Goal: Transaction & Acquisition: Book appointment/travel/reservation

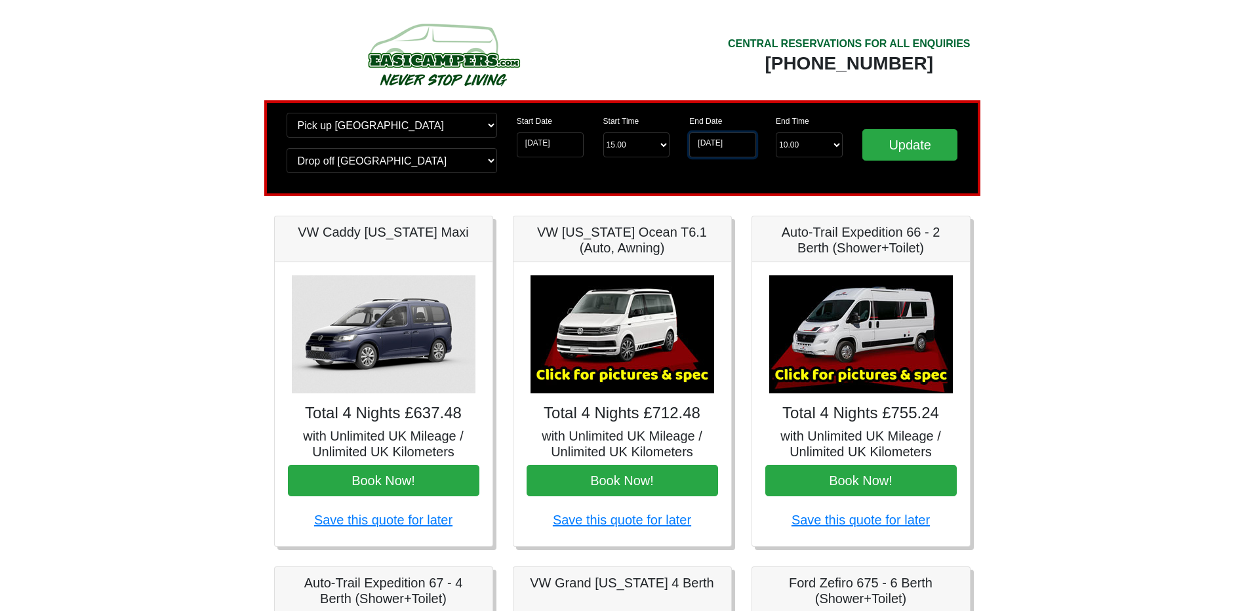
click at [729, 148] on input "02-09-2025" at bounding box center [722, 144] width 67 height 25
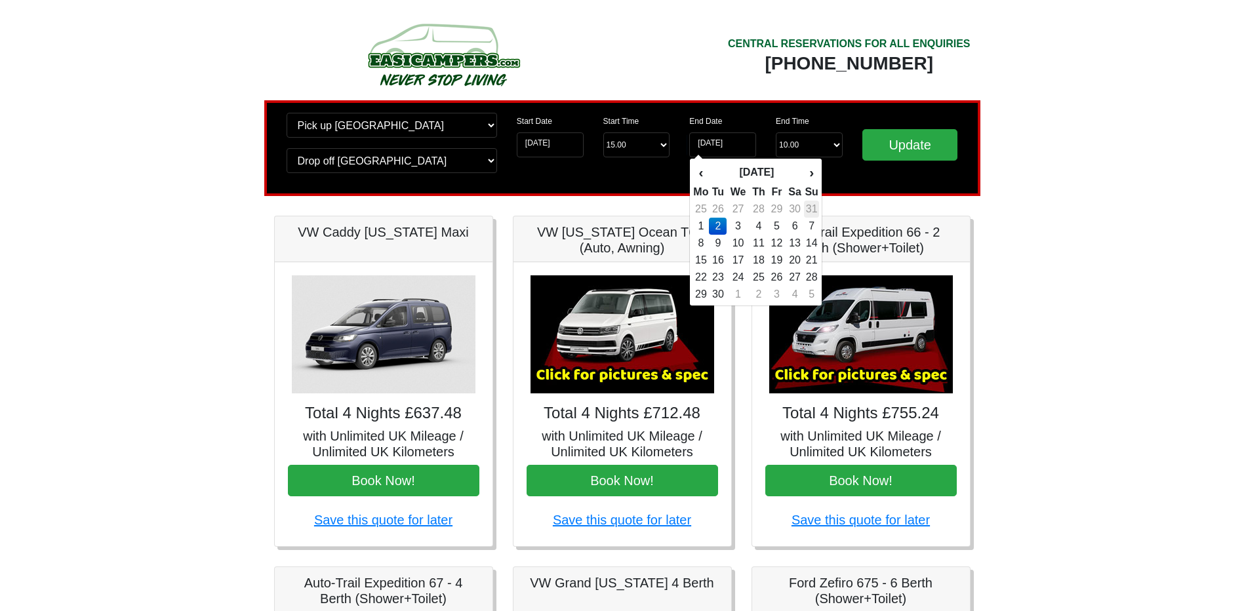
click at [815, 207] on td "31" at bounding box center [811, 209] width 14 height 17
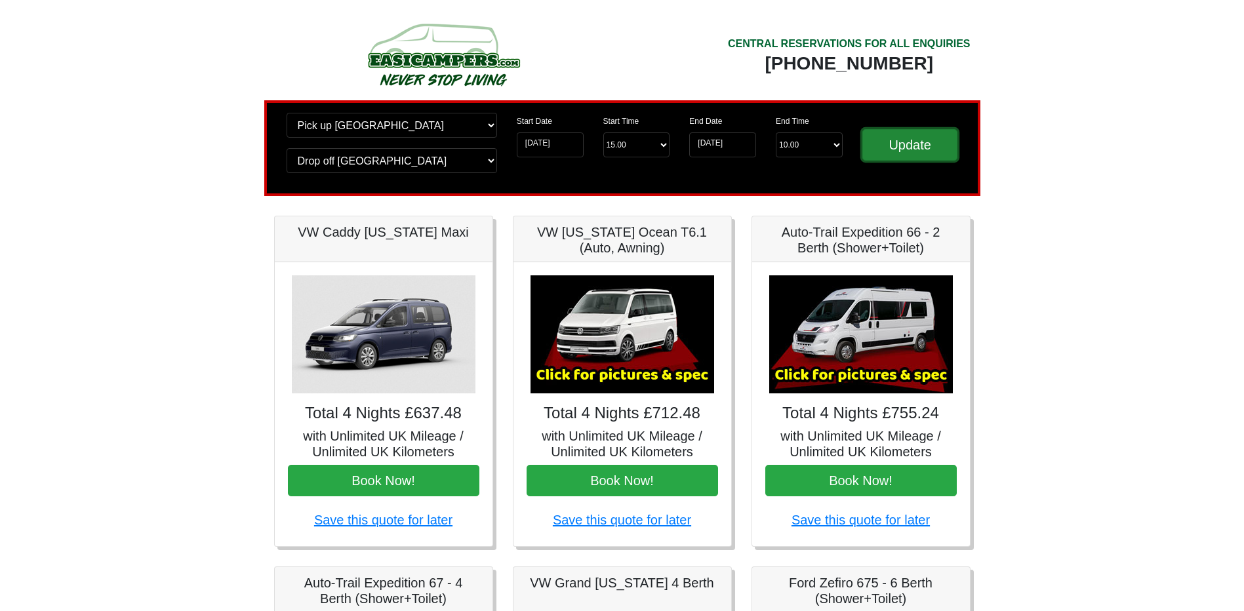
click at [891, 140] on input "Update" at bounding box center [910, 144] width 96 height 31
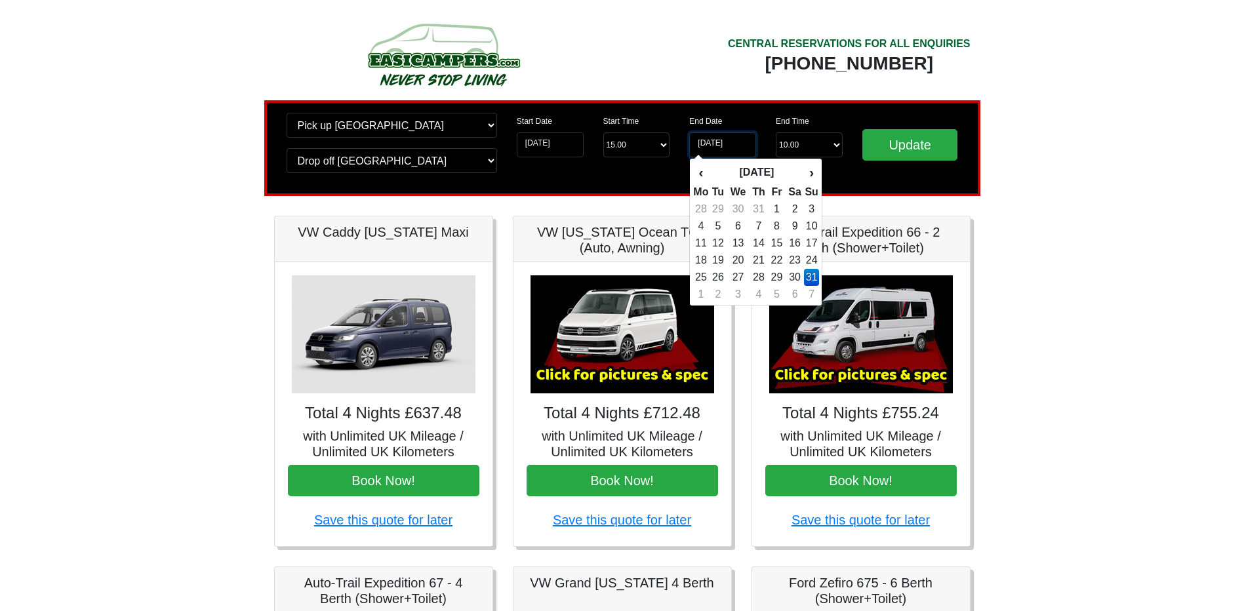
click at [700, 148] on input "31-08-2025" at bounding box center [722, 144] width 67 height 25
click at [703, 297] on td "1" at bounding box center [701, 294] width 16 height 17
type input "01-09-2025"
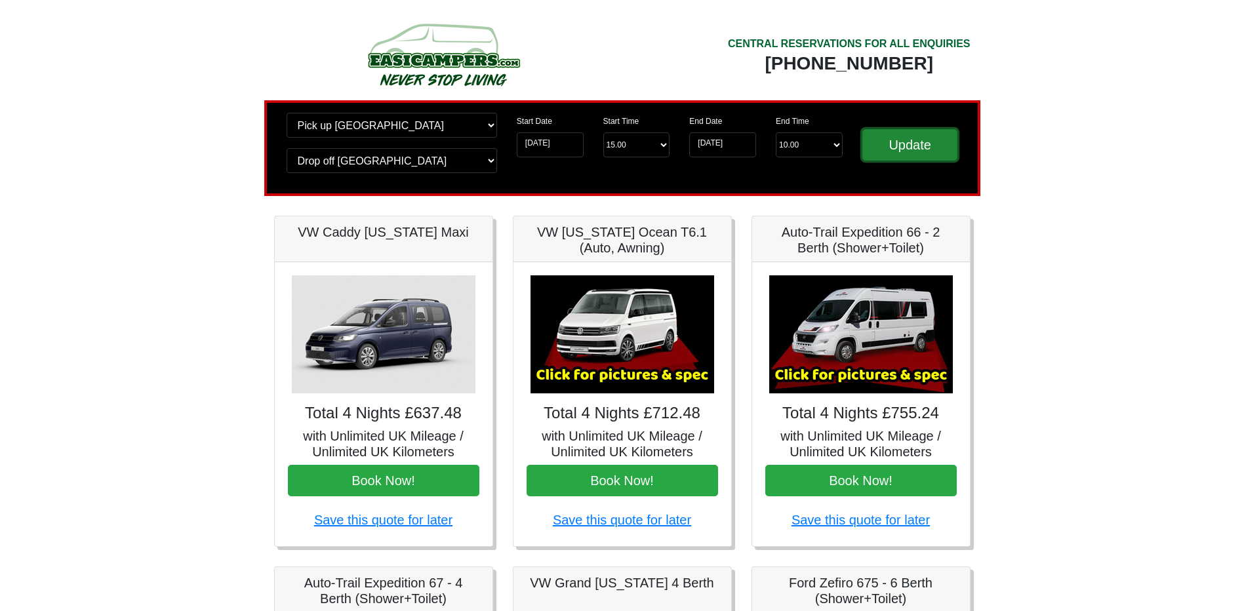
click at [925, 141] on input "Update" at bounding box center [910, 144] width 96 height 31
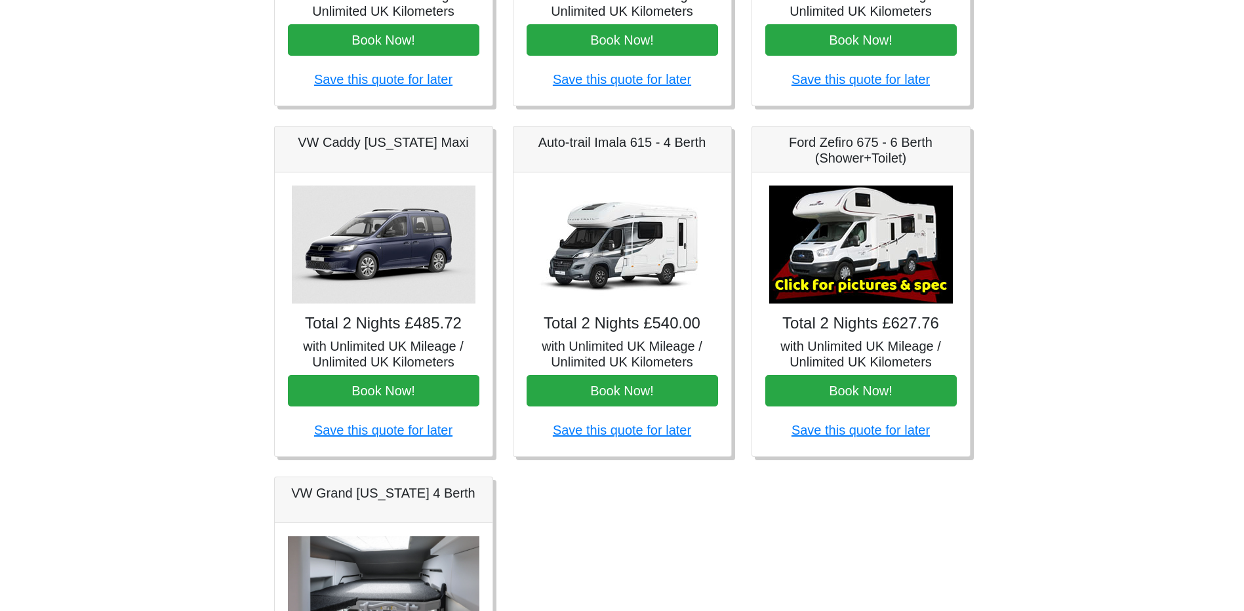
scroll to position [262, 0]
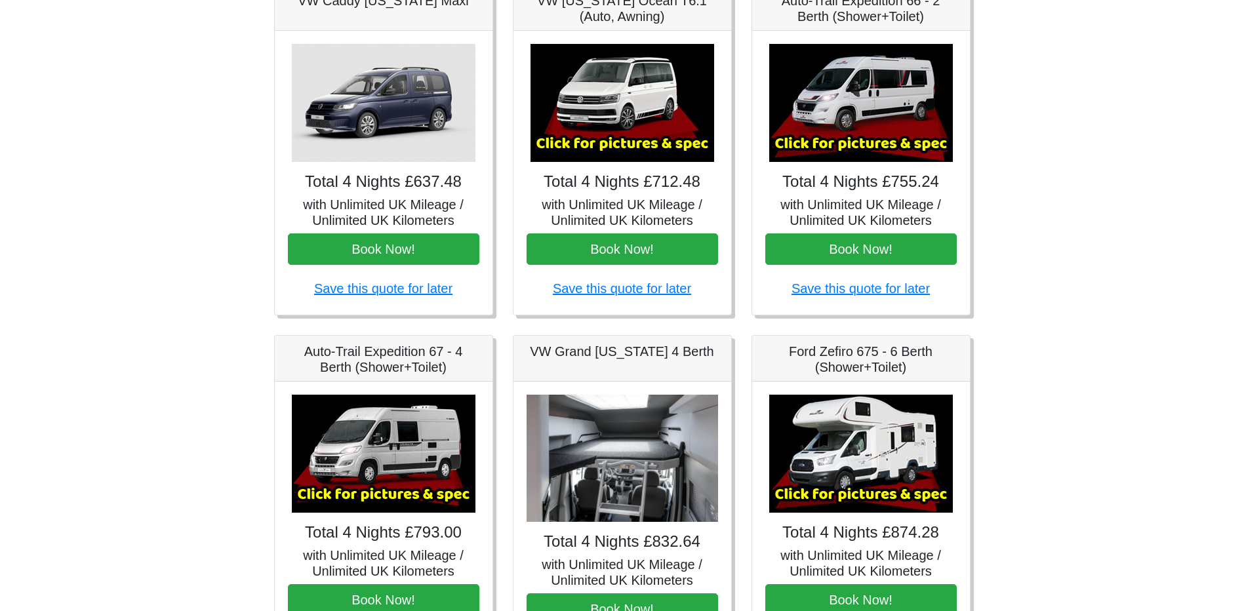
scroll to position [66, 0]
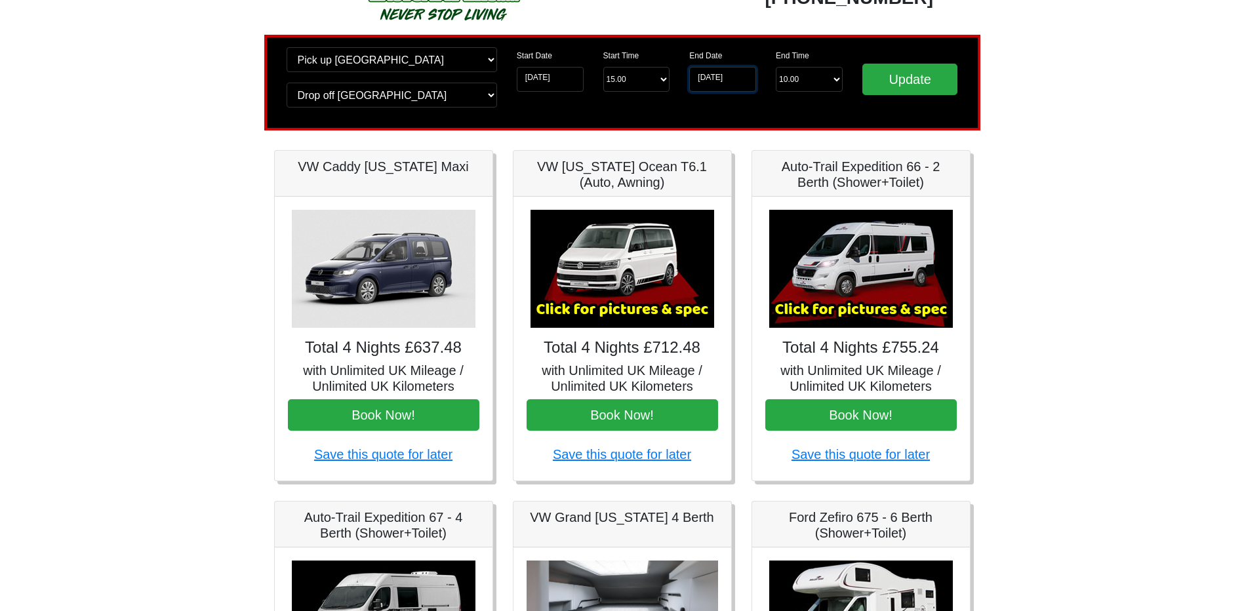
click at [736, 73] on input "02-09-2025" at bounding box center [722, 79] width 67 height 25
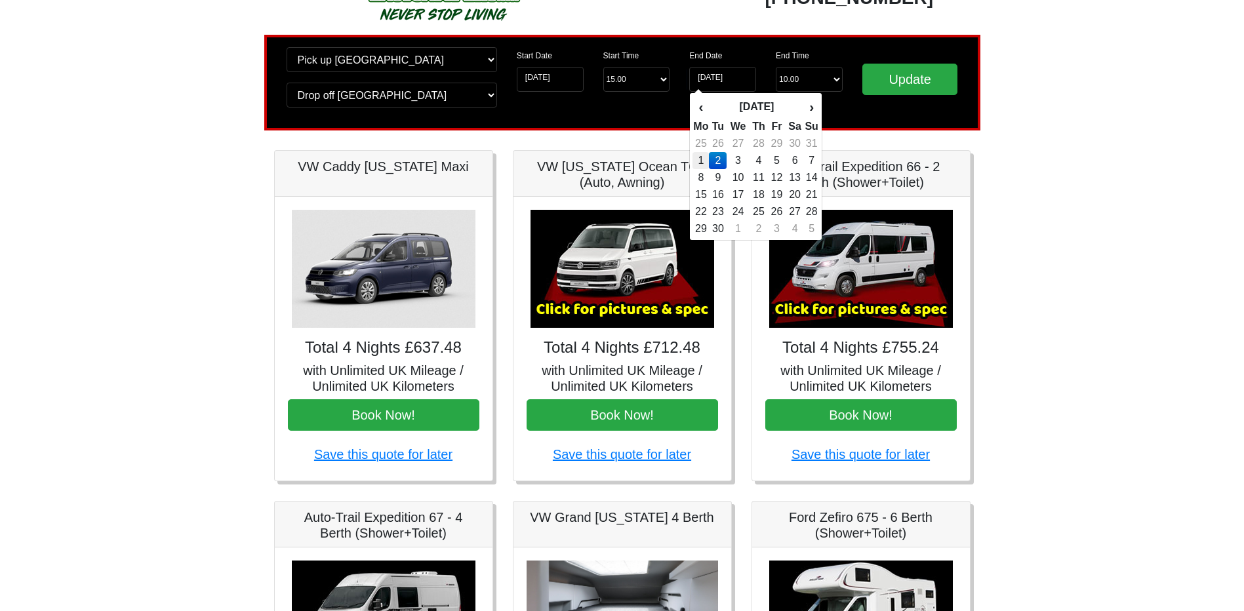
click at [708, 157] on td "1" at bounding box center [701, 160] width 16 height 17
type input "[DATE]"
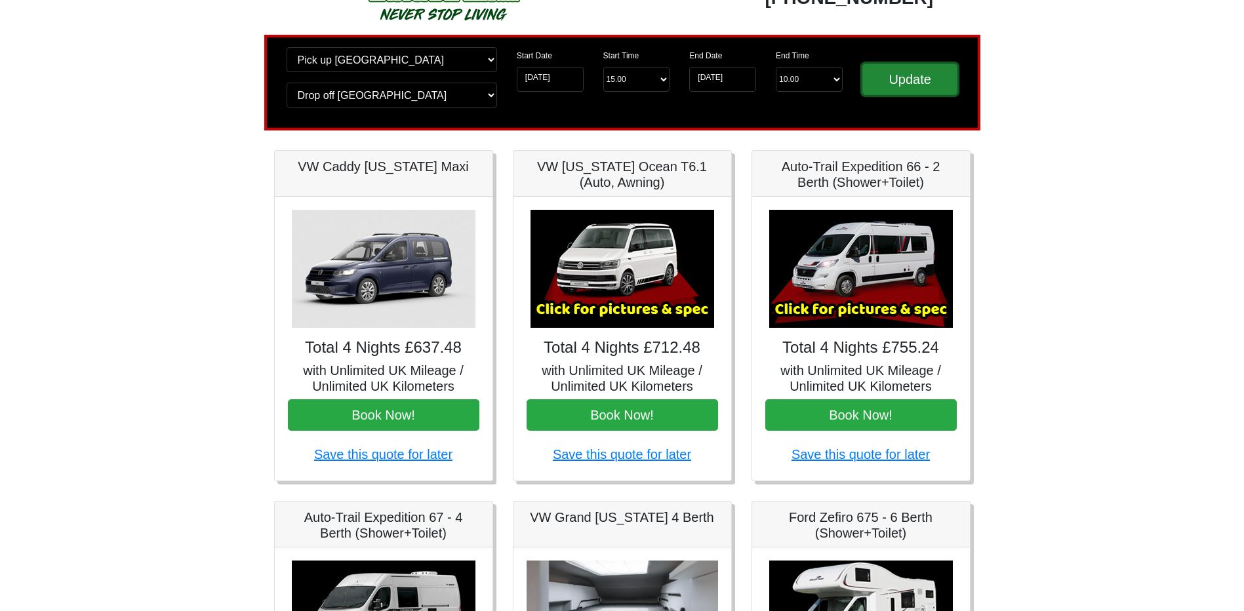
click at [931, 83] on input "Update" at bounding box center [910, 79] width 96 height 31
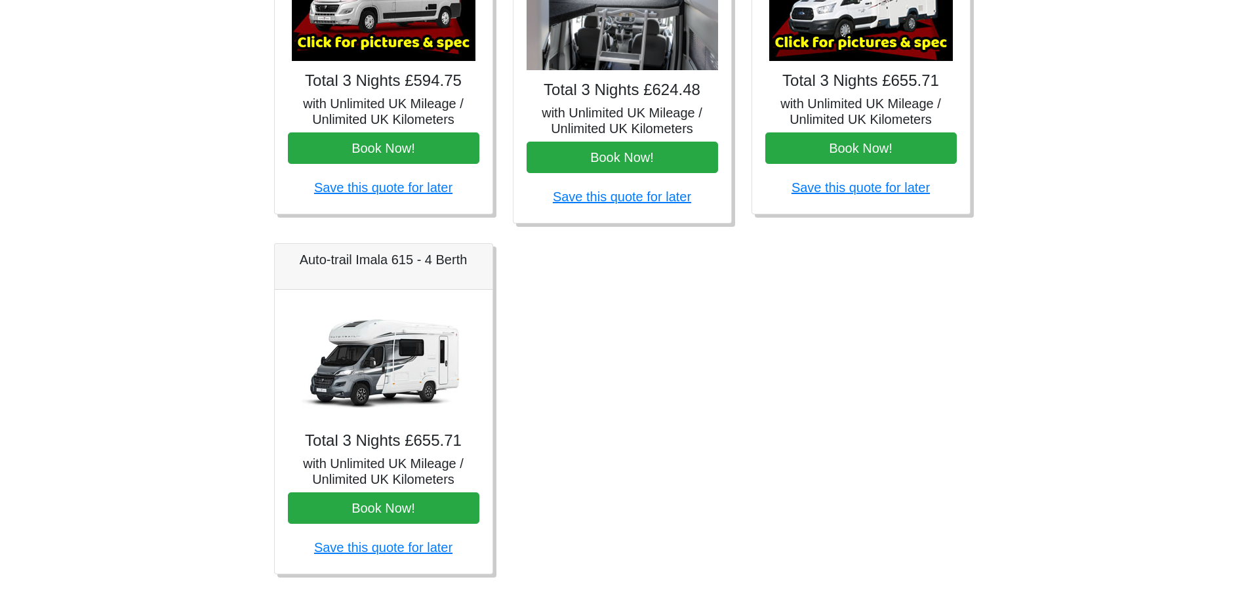
scroll to position [698, 0]
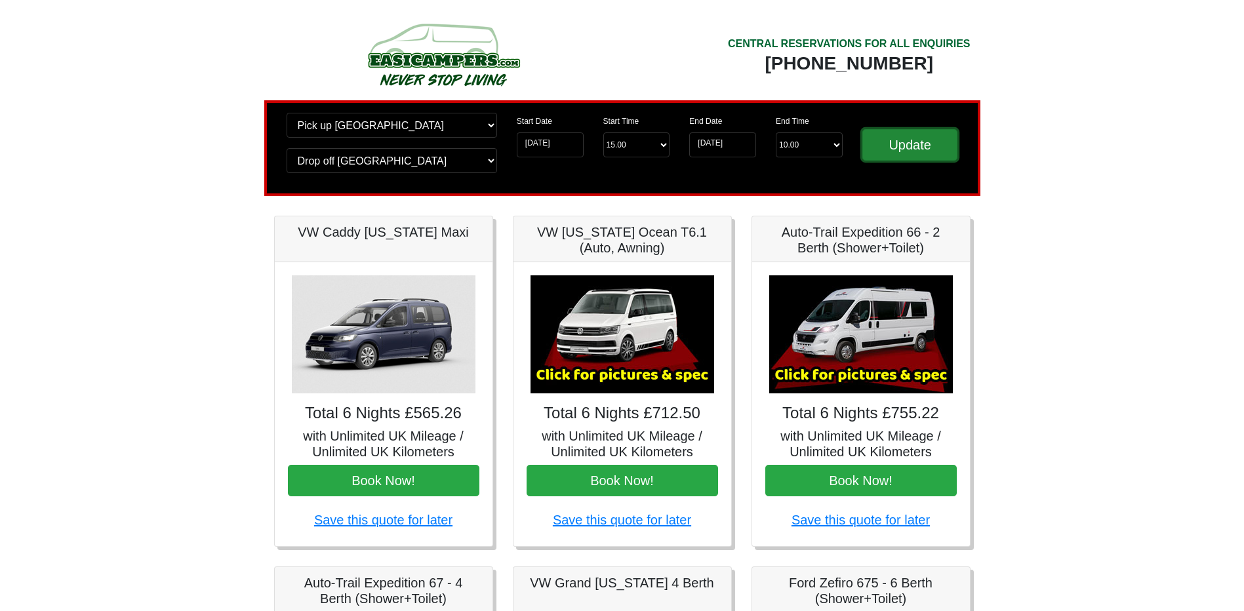
click at [924, 141] on input "Update" at bounding box center [910, 144] width 96 height 31
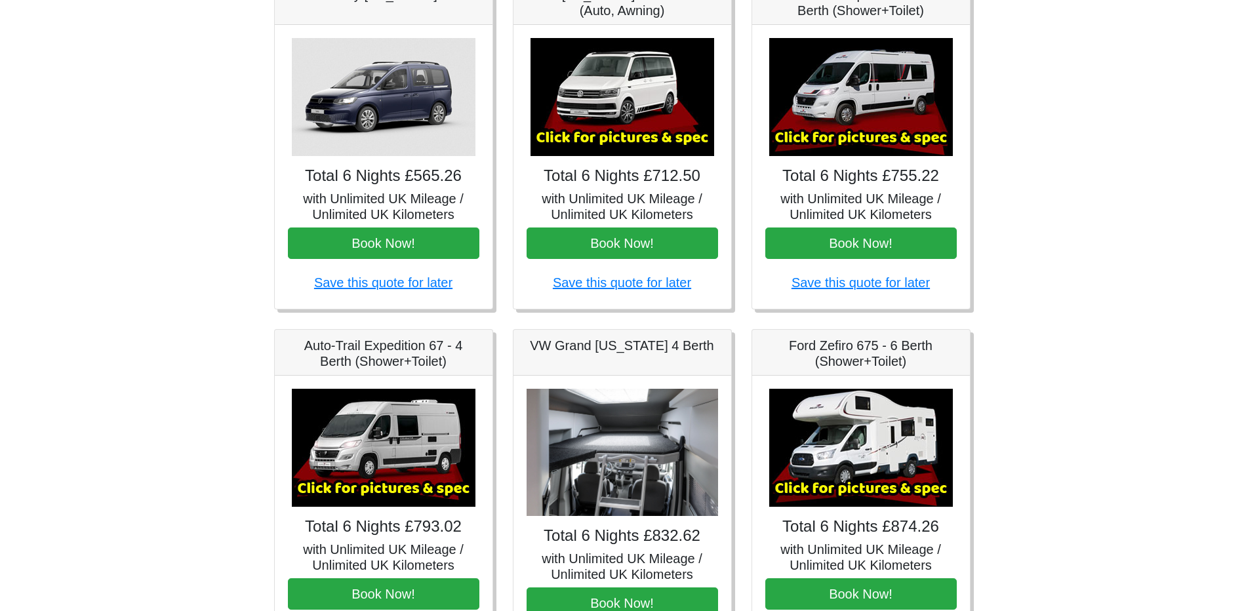
scroll to position [173, 0]
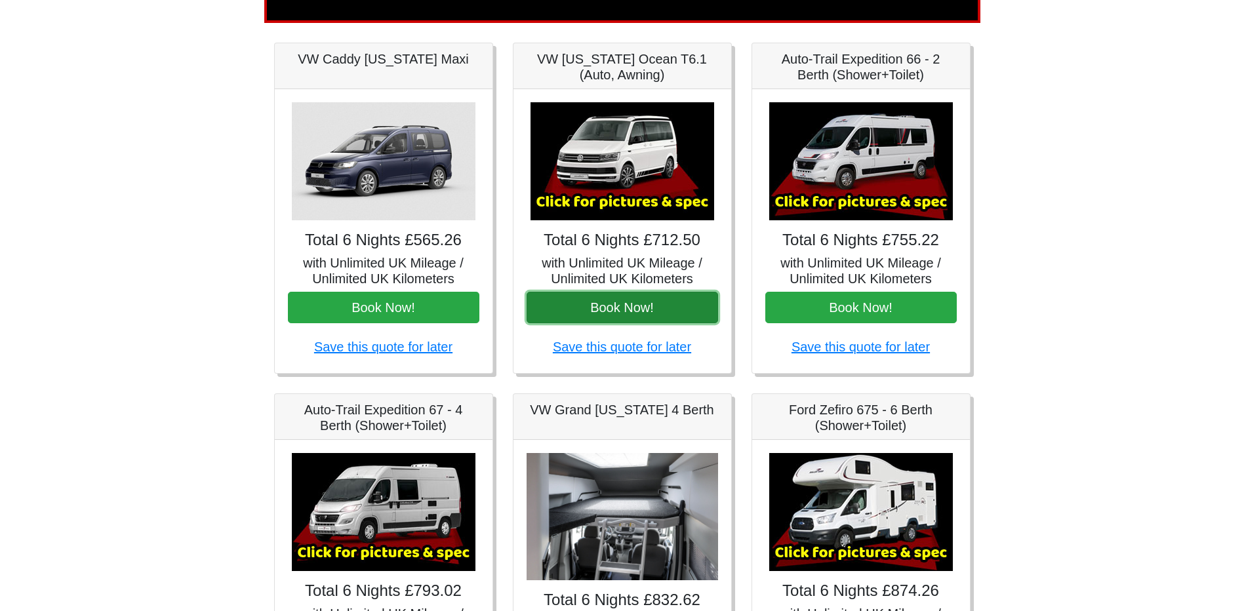
click at [619, 310] on button "Book Now!" at bounding box center [623, 307] width 192 height 31
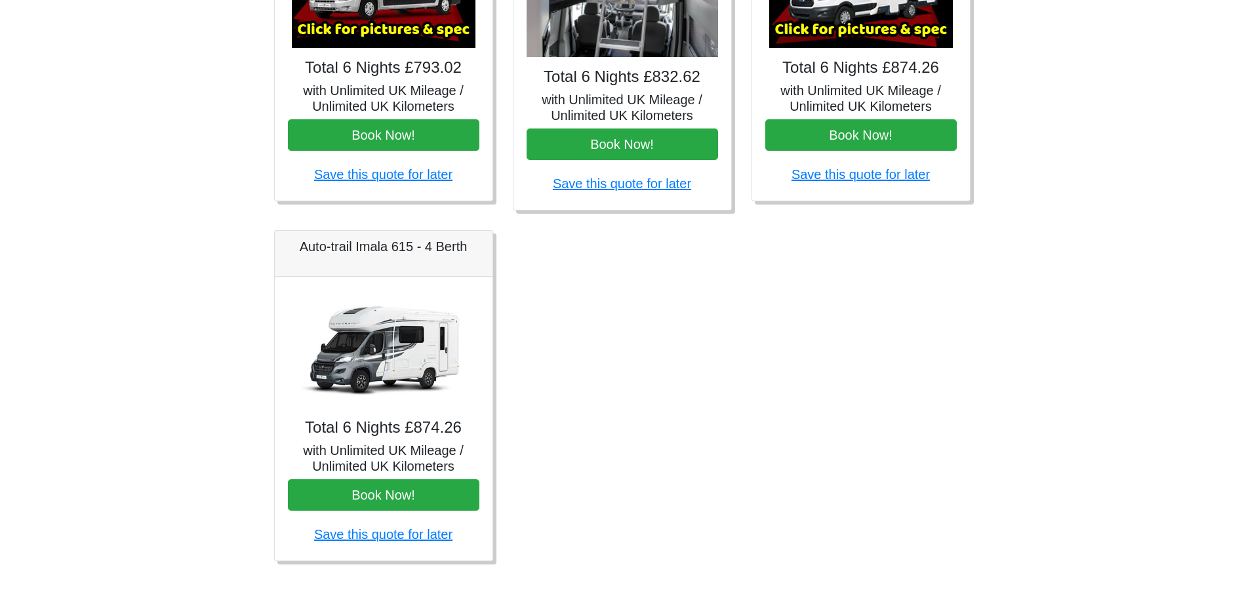
scroll to position [698, 0]
